Goal: Transaction & Acquisition: Purchase product/service

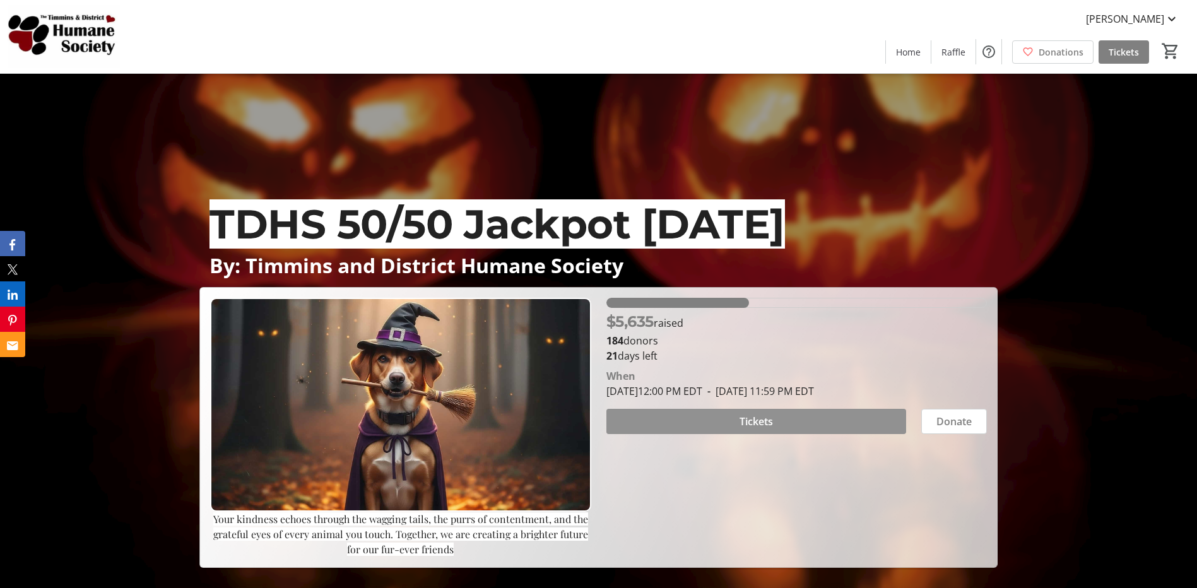
click at [781, 421] on span at bounding box center [756, 421] width 300 height 30
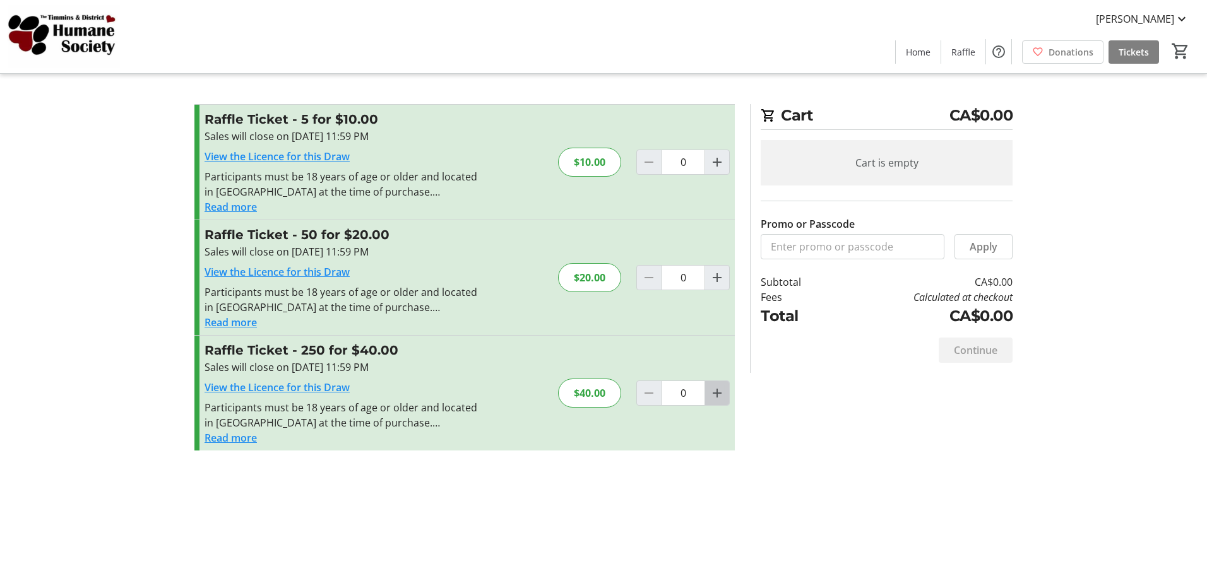
click at [719, 394] on mat-icon "Increment by one" at bounding box center [716, 393] width 15 height 15
type input "1"
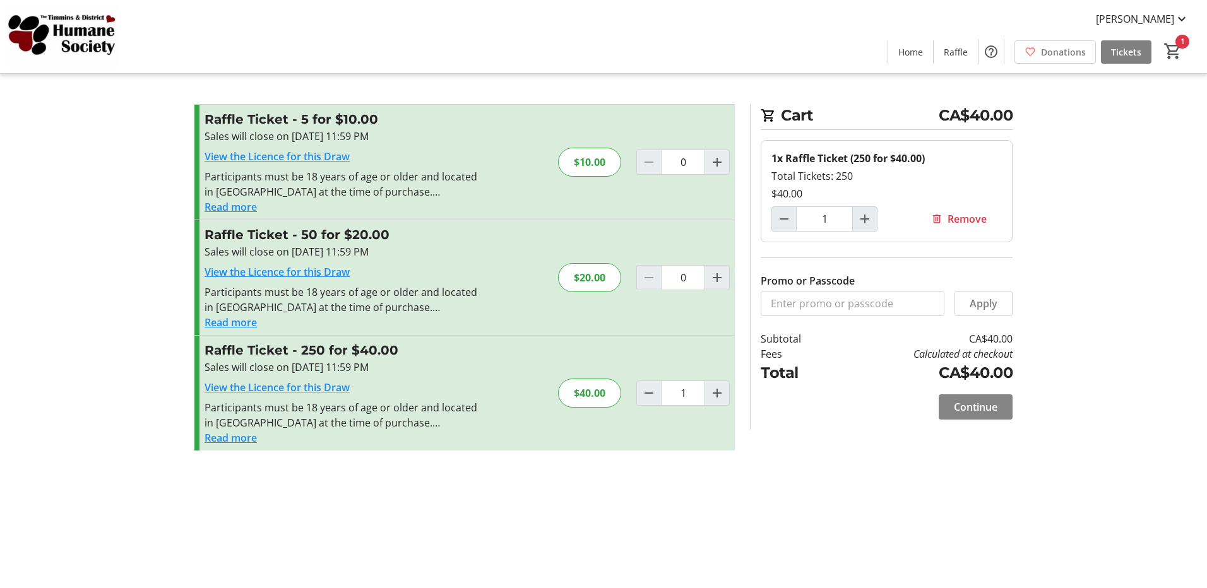
click at [994, 400] on span "Continue" at bounding box center [976, 406] width 44 height 15
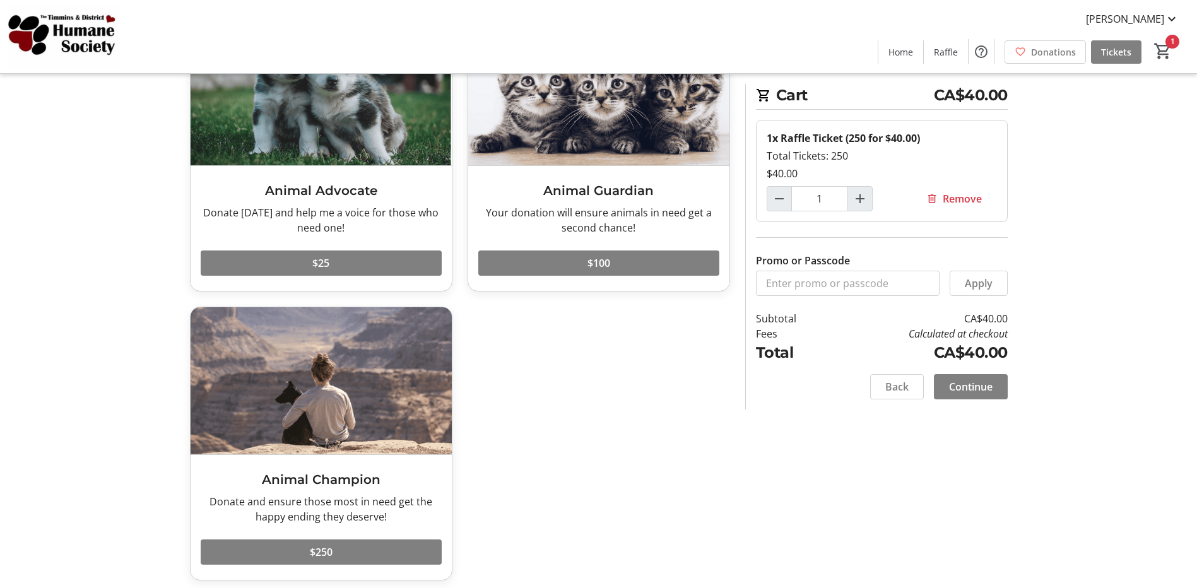
scroll to position [132, 0]
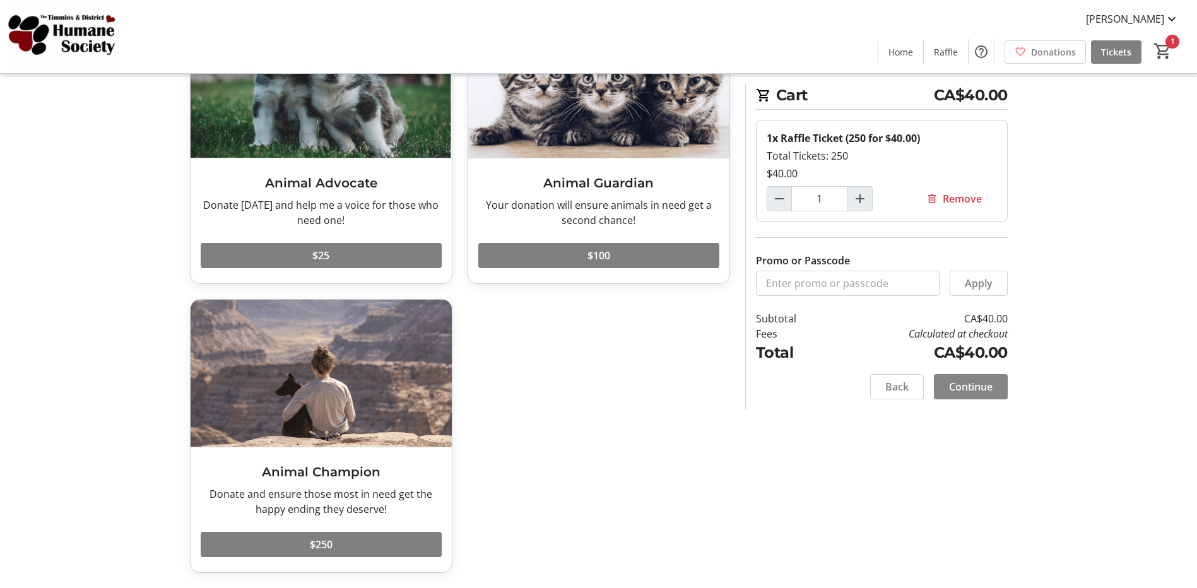
click at [971, 385] on span "Continue" at bounding box center [971, 386] width 44 height 15
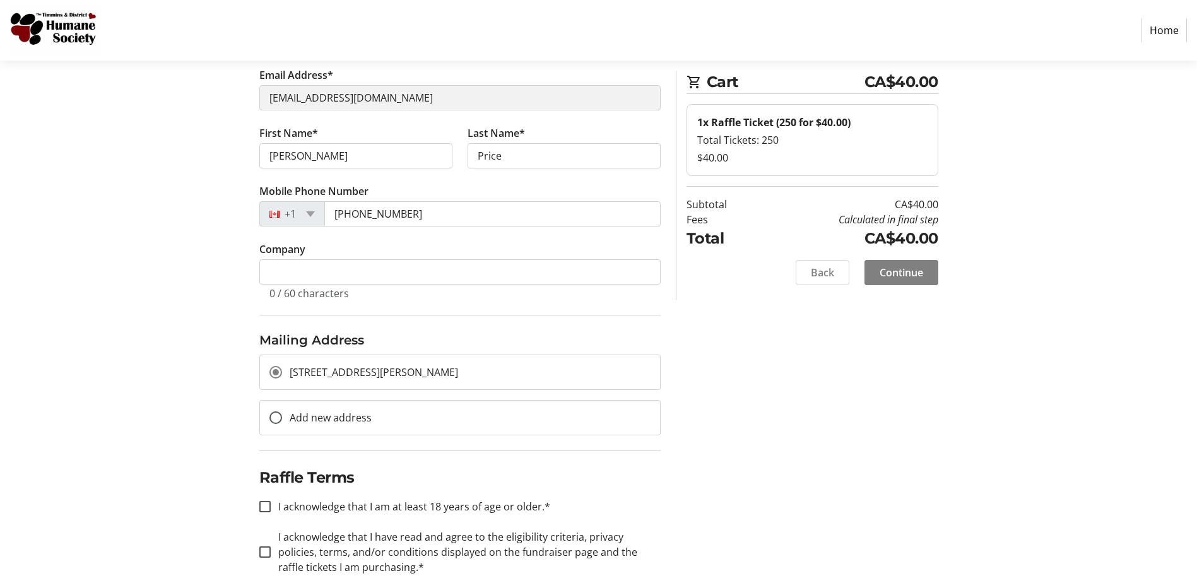
scroll to position [133, 0]
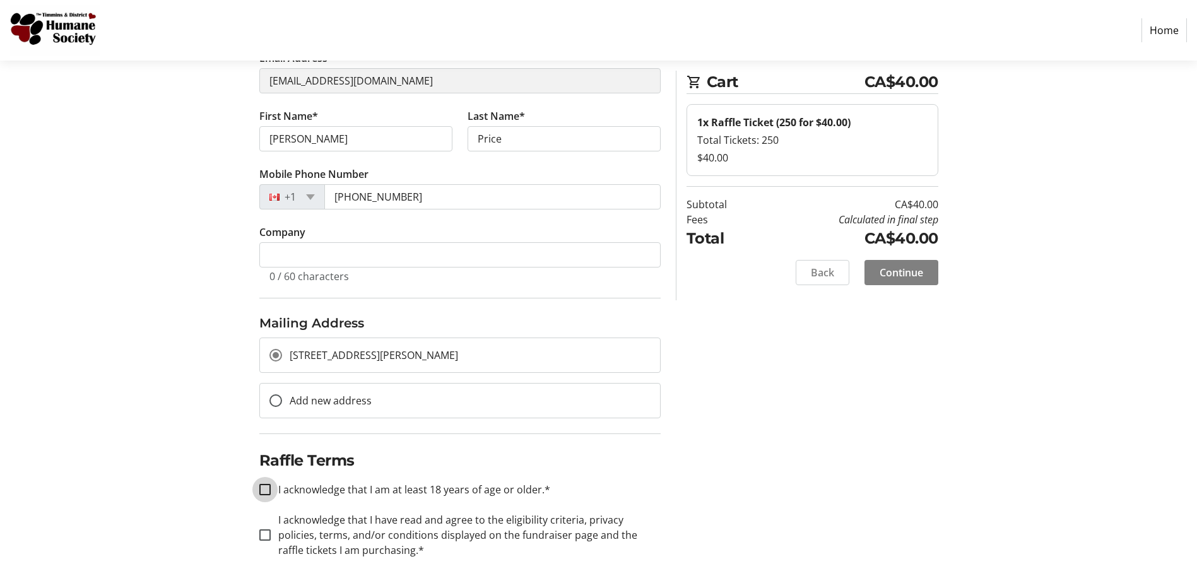
click at [266, 491] on input "I acknowledge that I am at least 18 years of age or older.*" at bounding box center [264, 489] width 11 height 11
checkbox input "true"
click at [262, 534] on input "I acknowledge that I have read and agree to the eligibility criteria, privacy p…" at bounding box center [264, 534] width 11 height 11
checkbox input "true"
click at [911, 274] on span "Continue" at bounding box center [902, 272] width 44 height 15
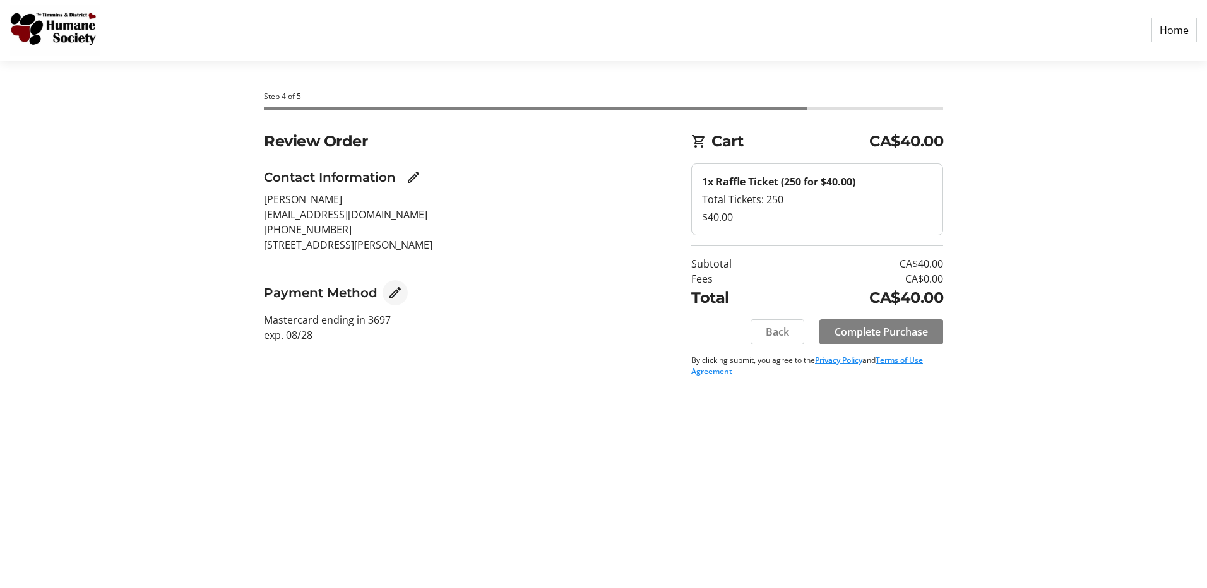
click at [394, 294] on mat-icon "Edit Payment Method" at bounding box center [394, 292] width 15 height 15
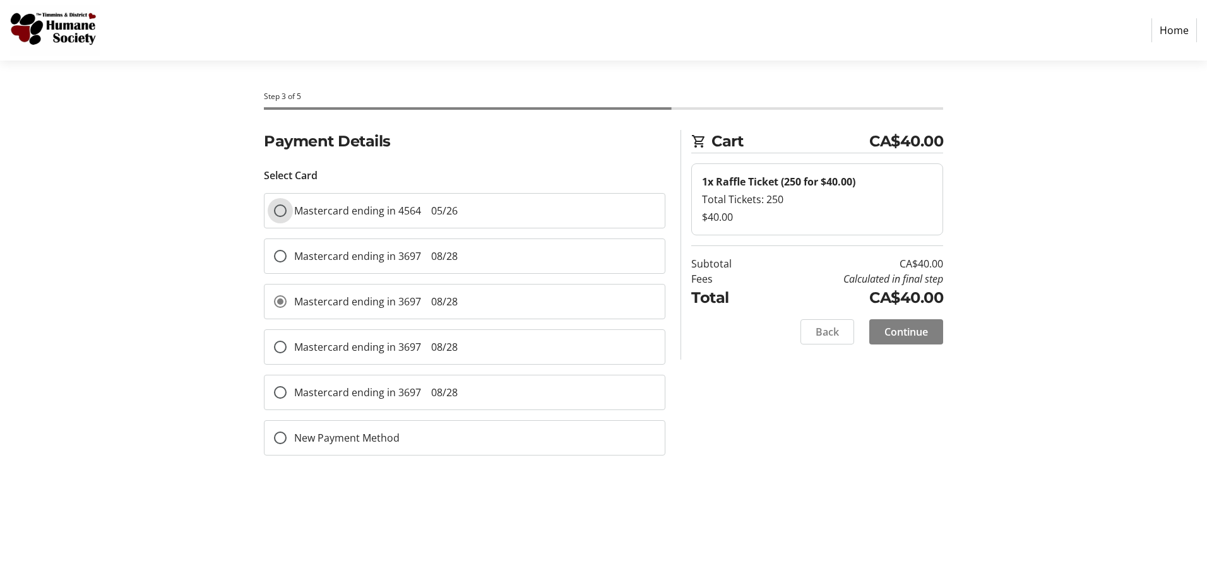
click at [282, 211] on input "Mastercard ending in 4564 05/26" at bounding box center [280, 210] width 13 height 13
radio input "true"
click at [913, 328] on span "Continue" at bounding box center [906, 331] width 44 height 15
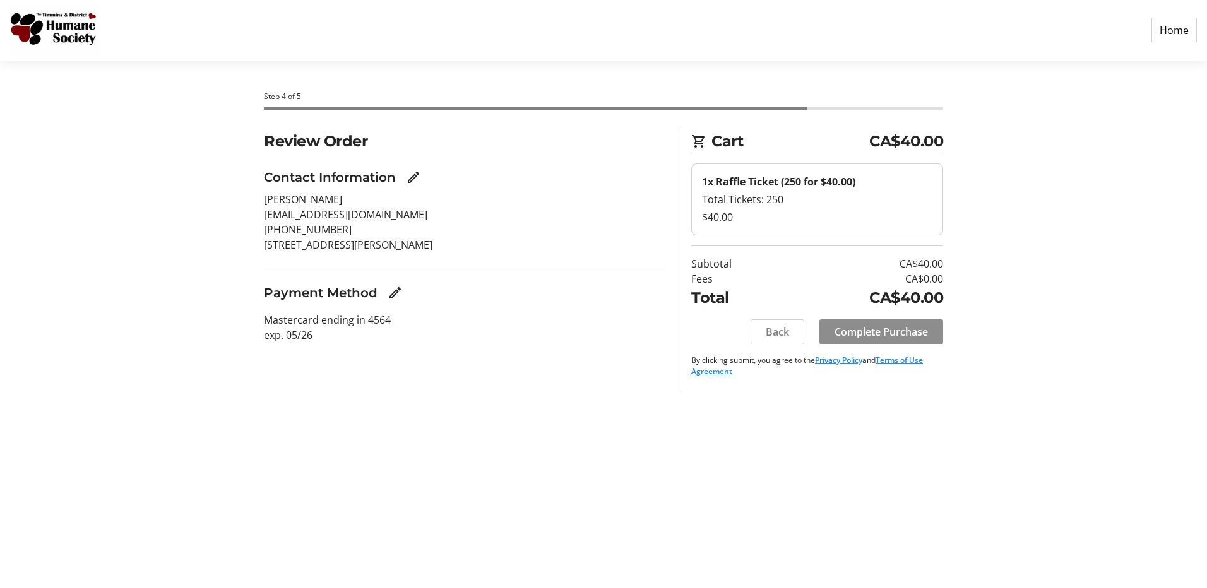
click at [913, 328] on span "Complete Purchase" at bounding box center [880, 331] width 93 height 15
